Goal: Navigation & Orientation: Find specific page/section

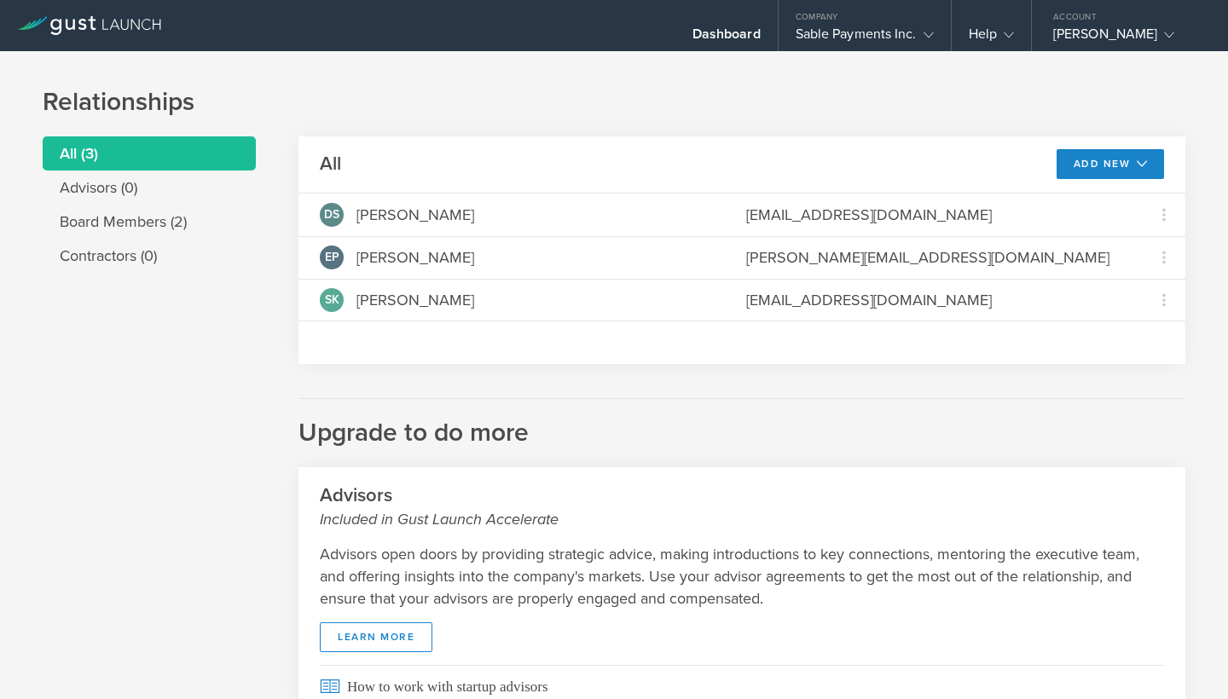
click at [82, 145] on li "All (3)" at bounding box center [149, 153] width 213 height 34
click at [923, 35] on icon at bounding box center [928, 35] width 10 height 10
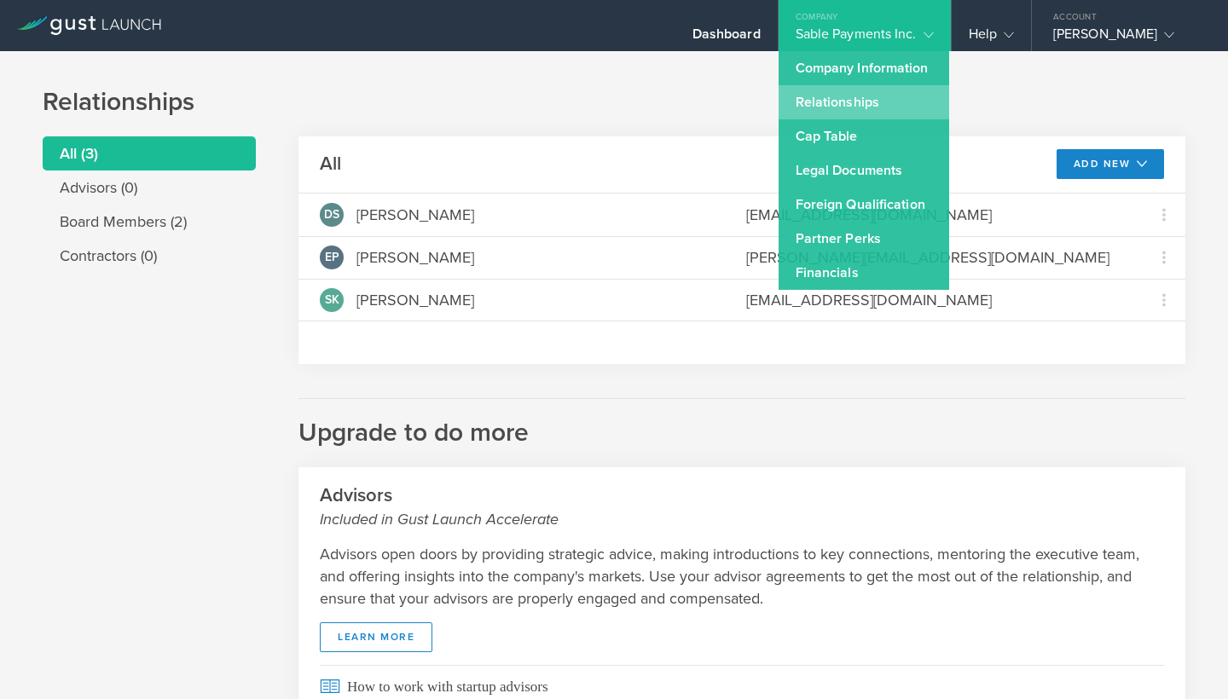
click at [839, 104] on link "Relationships" at bounding box center [863, 102] width 171 height 34
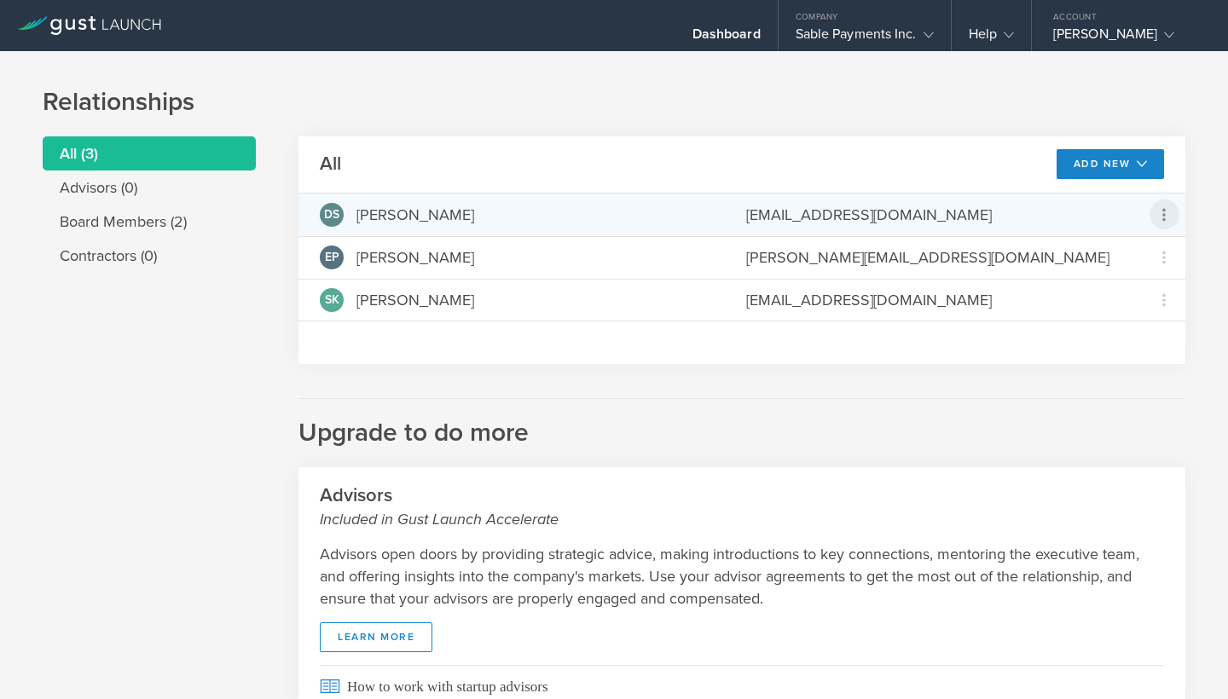
click at [1169, 222] on icon at bounding box center [1164, 215] width 20 height 20
click at [1197, 206] on md-backdrop at bounding box center [614, 349] width 1228 height 699
click at [870, 214] on div "[EMAIL_ADDRESS][DOMAIN_NAME]" at bounding box center [933, 215] width 375 height 22
click at [330, 211] on span "DS" at bounding box center [331, 215] width 15 height 12
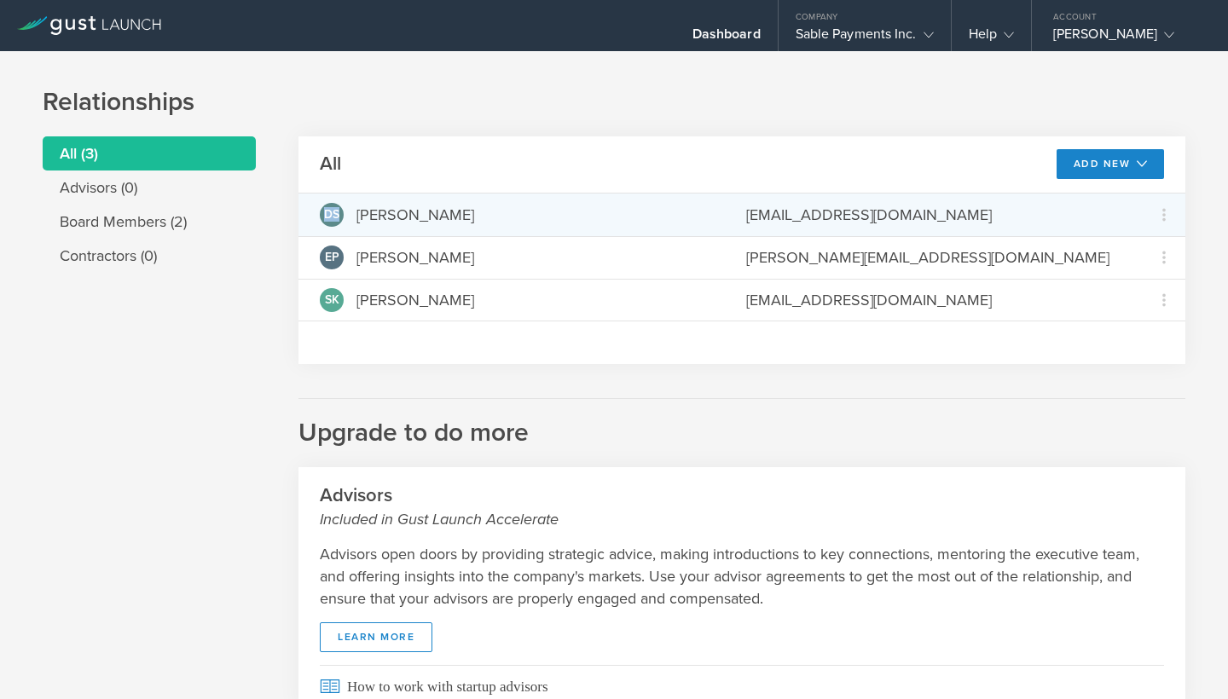
click at [330, 211] on span "DS" at bounding box center [331, 215] width 15 height 12
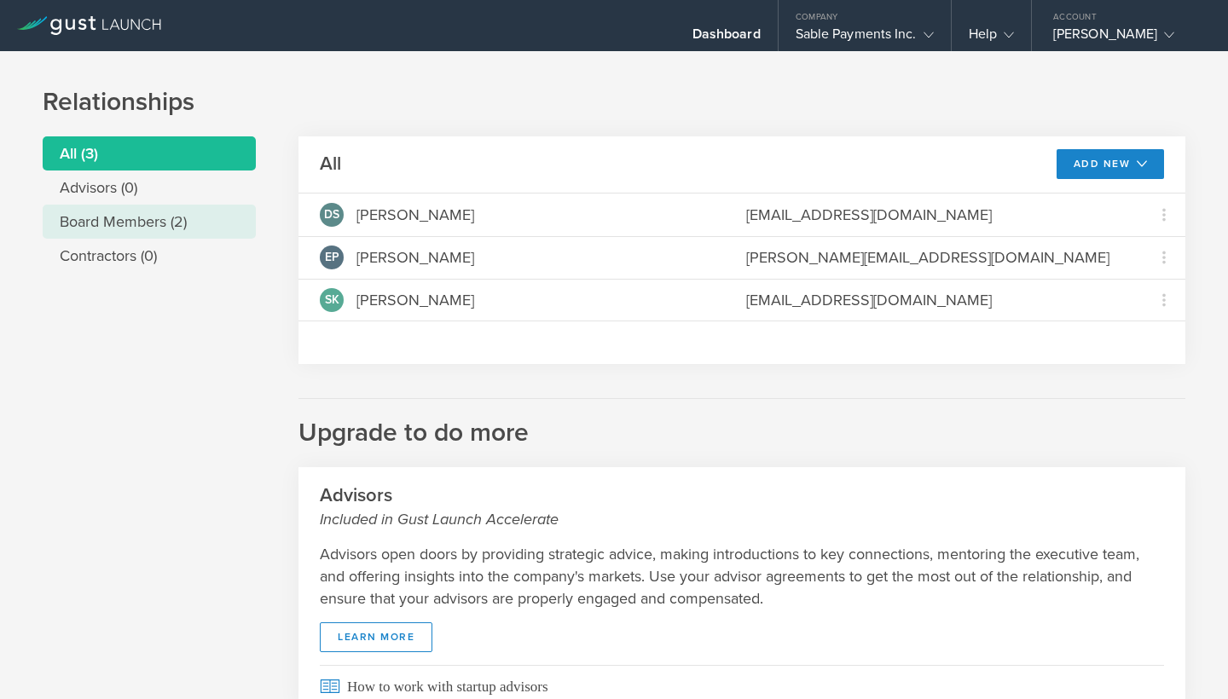
click at [145, 223] on li "Board Members (2)" at bounding box center [149, 222] width 213 height 34
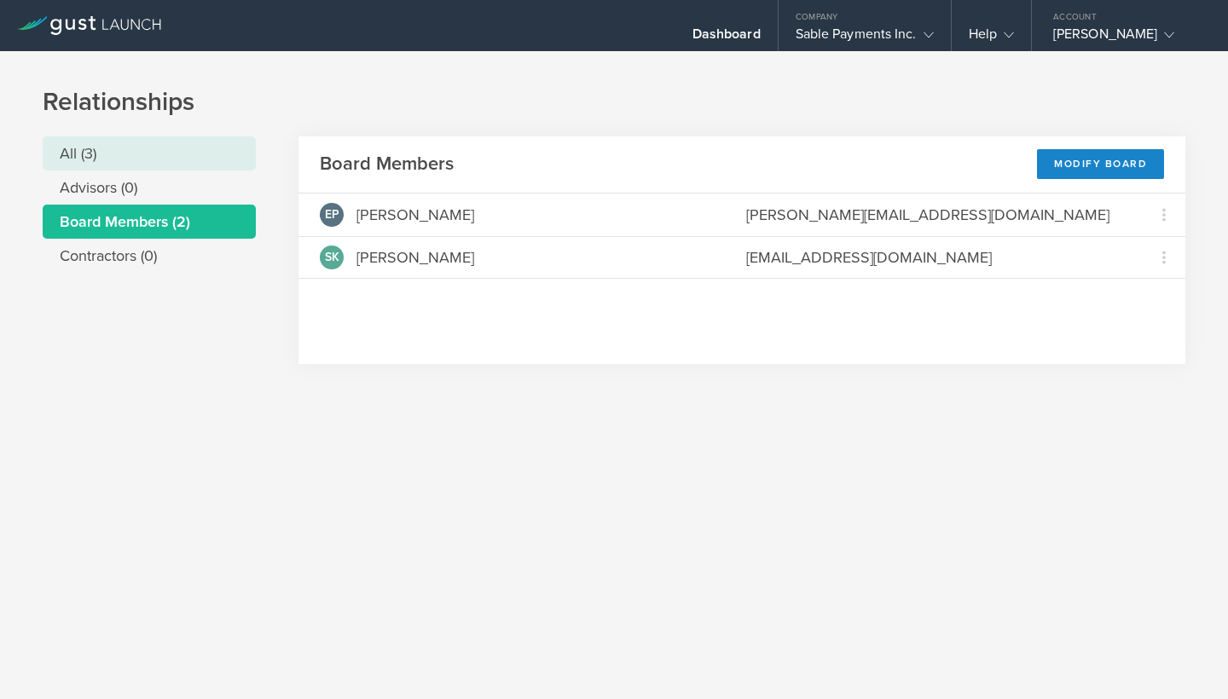
click at [87, 157] on li "All (3)" at bounding box center [149, 153] width 213 height 34
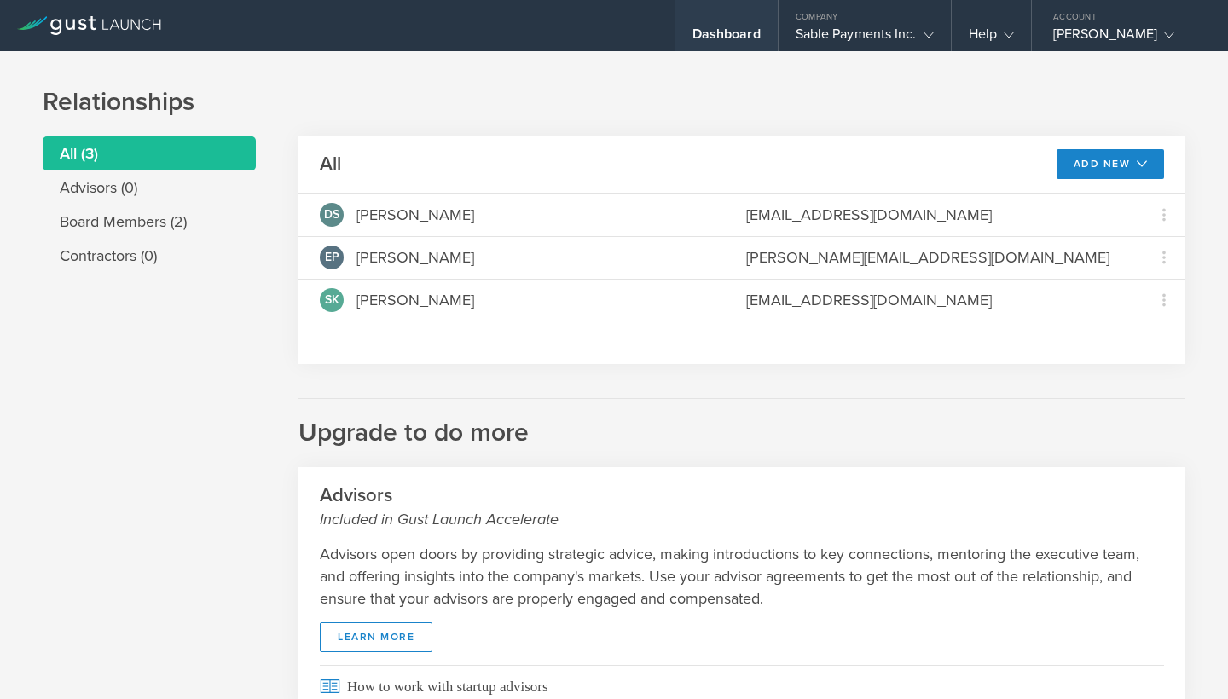
click at [734, 26] on div "Dashboard" at bounding box center [726, 39] width 68 height 26
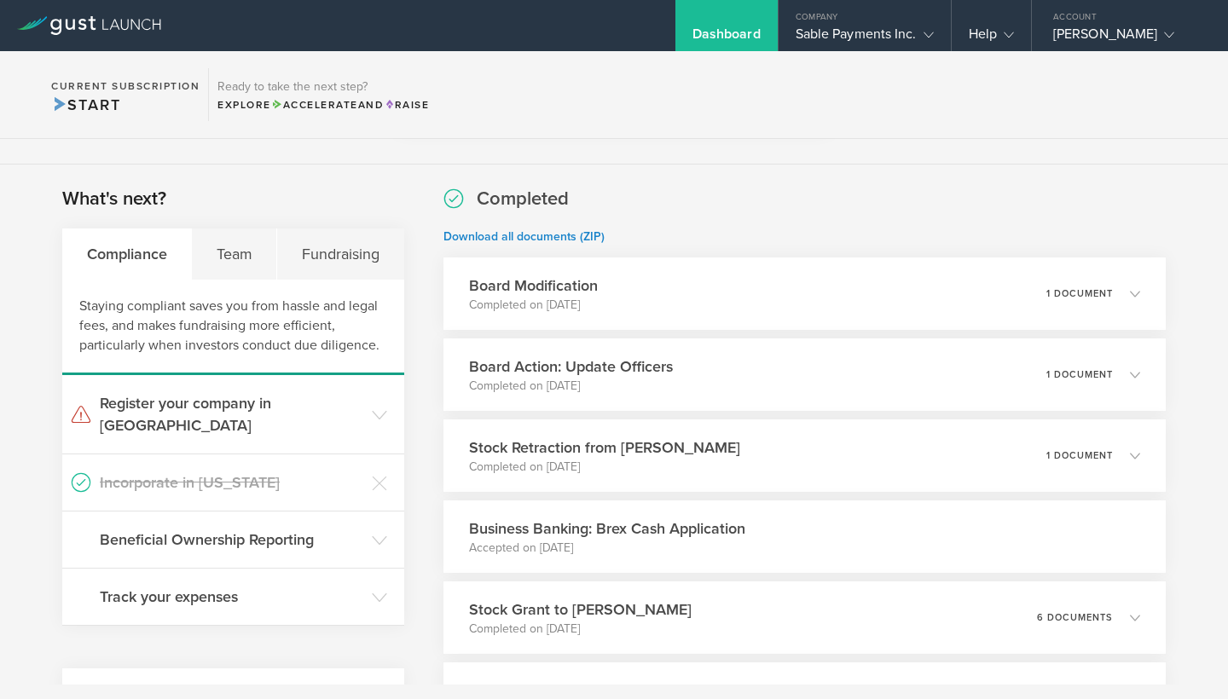
scroll to position [278, 0]
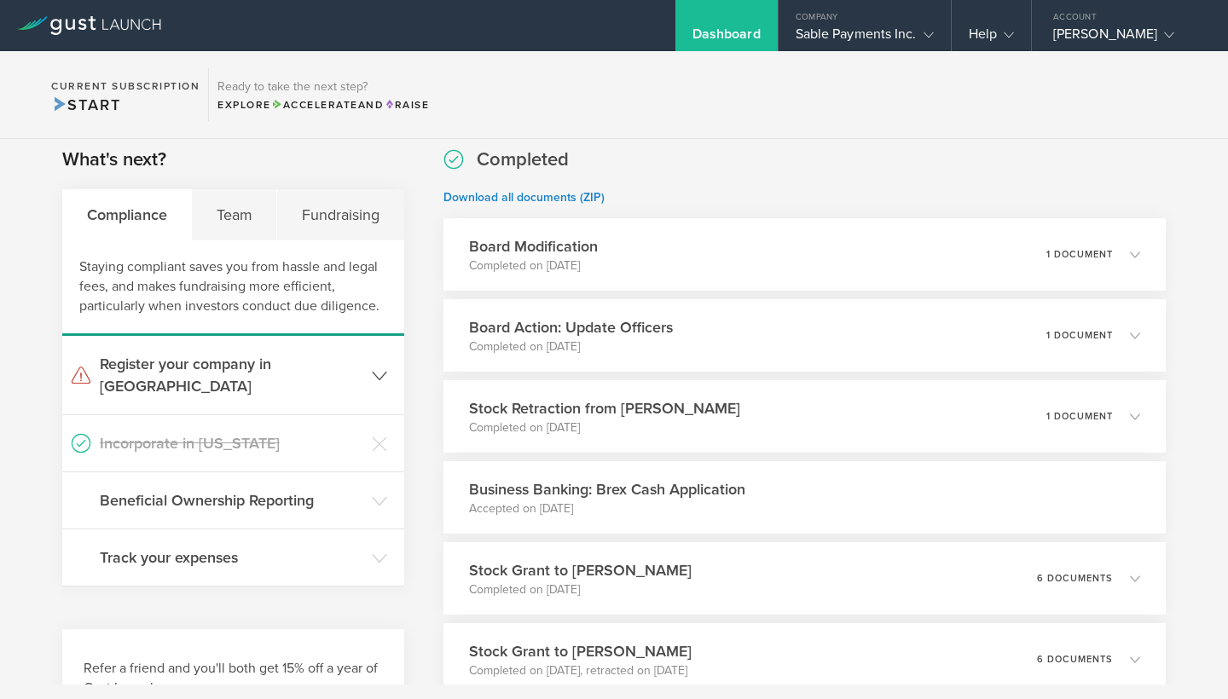
click at [384, 372] on polyline at bounding box center [380, 376] width 14 height 8
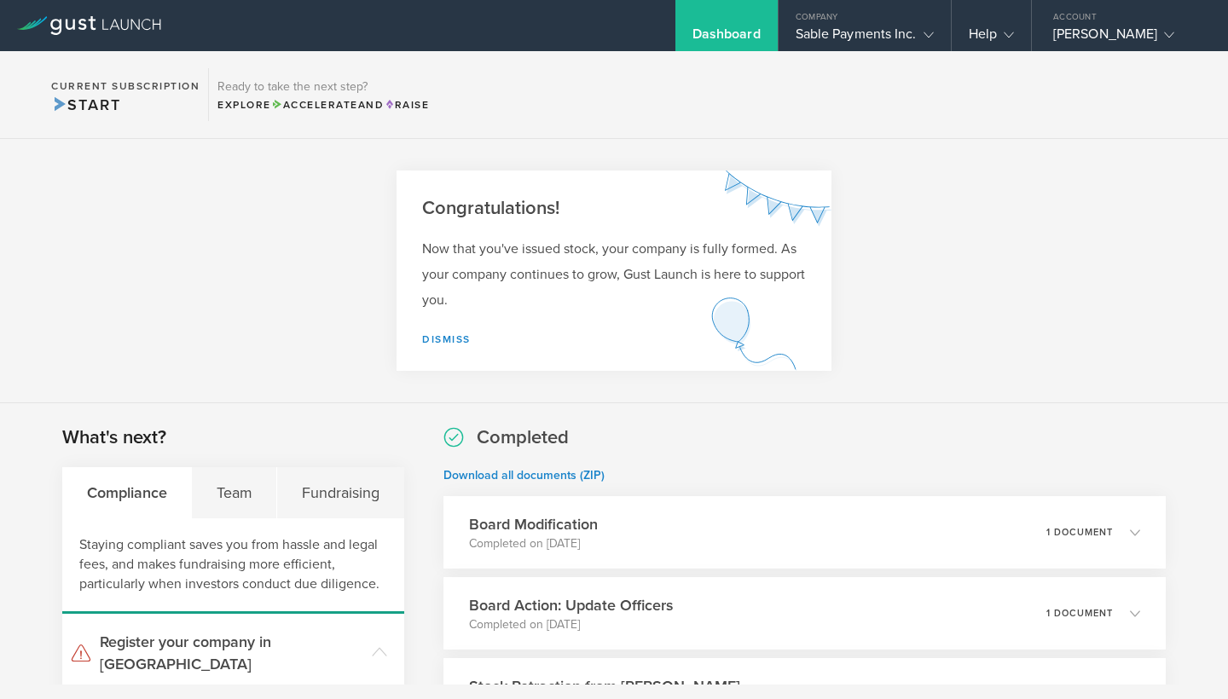
scroll to position [0, 0]
